Goal: Navigation & Orientation: Understand site structure

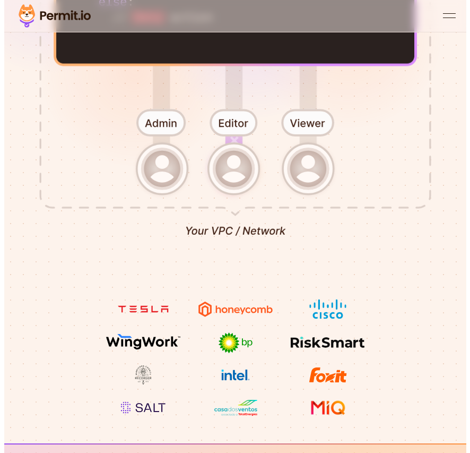
scroll to position [781, 0]
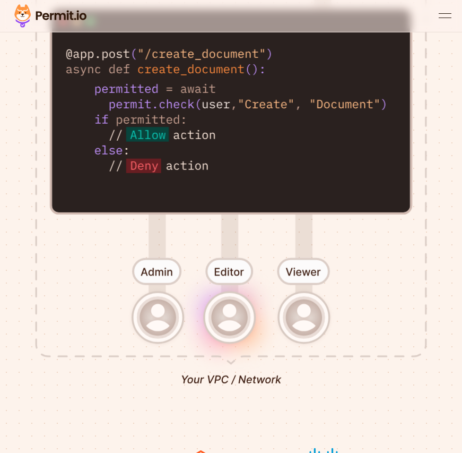
click at [462, 6] on div at bounding box center [231, 16] width 462 height 32
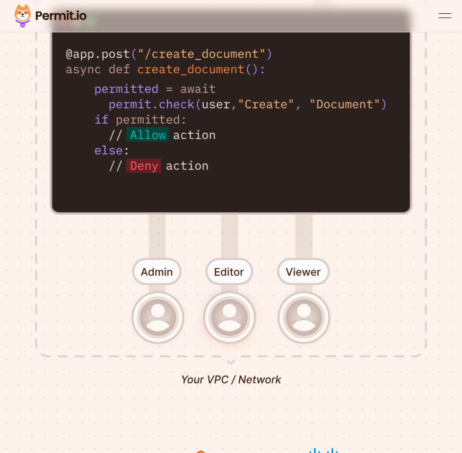
click at [450, 13] on div "open menu" at bounding box center [445, 13] width 13 height 1
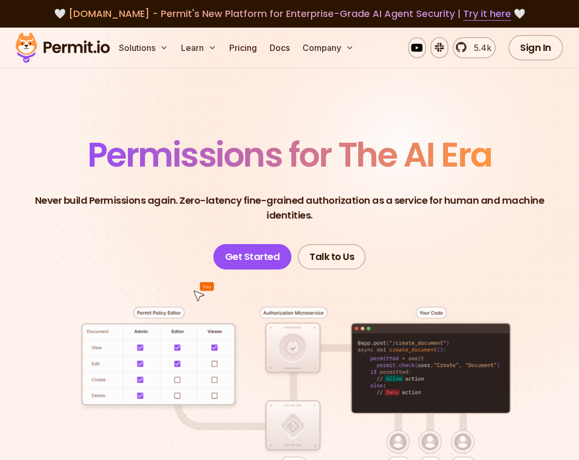
click at [386, 125] on section "Permissions for The AI Era Never build Permissions again. Zero-latency fine-gra…" at bounding box center [289, 371] width 579 height 687
